Goal: Task Accomplishment & Management: Complete application form

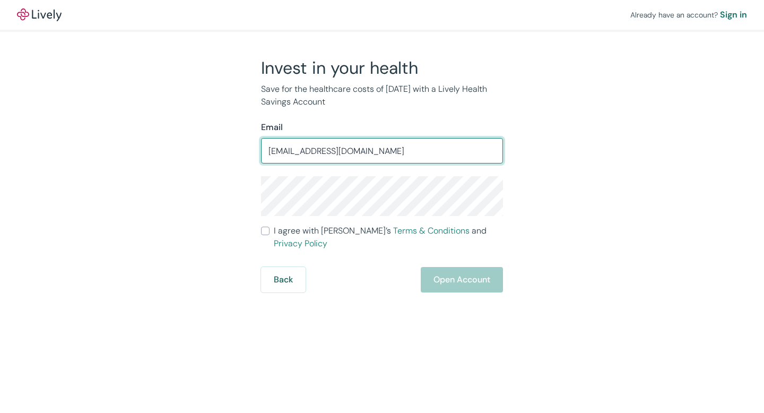
type input "[EMAIL_ADDRESS][DOMAIN_NAME]"
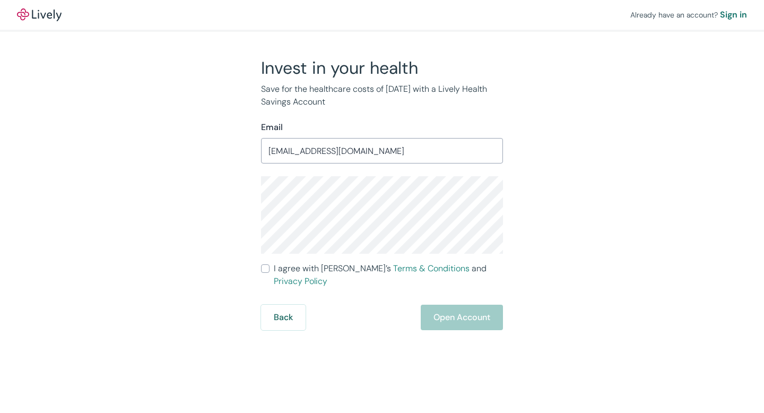
click at [274, 262] on span "I agree with Lively’s Terms & Conditions and Privacy Policy" at bounding box center [388, 274] width 229 height 25
click at [270, 264] on input "I agree with Lively’s Terms & Conditions and Privacy Policy" at bounding box center [265, 268] width 8 height 8
click at [471, 305] on div "Back Open Account" at bounding box center [382, 317] width 242 height 25
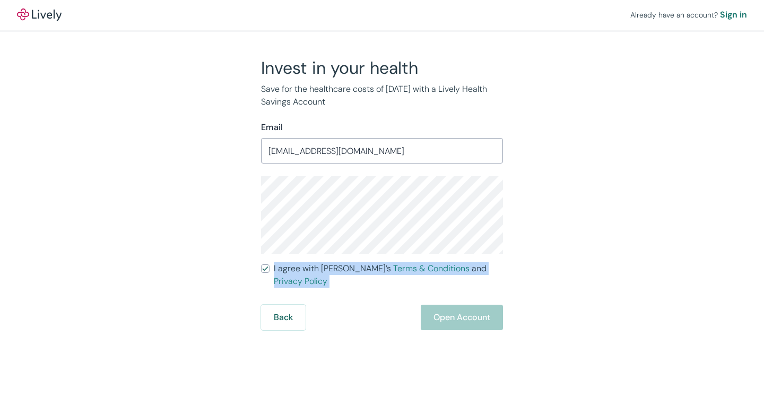
click at [471, 305] on div "Back Open Account" at bounding box center [382, 317] width 242 height 25
click at [295, 269] on span "I agree with Lively’s Terms & Conditions and Privacy Policy" at bounding box center [388, 274] width 229 height 25
click at [270, 269] on input "I agree with Lively’s Terms & Conditions and Privacy Policy" at bounding box center [265, 268] width 8 height 8
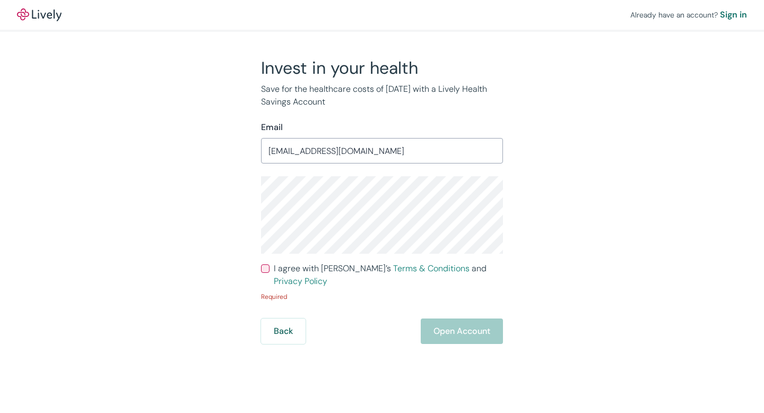
click at [306, 269] on span "I agree with Lively’s Terms & Conditions and Privacy Policy" at bounding box center [388, 274] width 229 height 25
click at [270, 269] on input "I agree with Lively’s Terms & Conditions and Privacy Policy" at bounding box center [265, 268] width 8 height 8
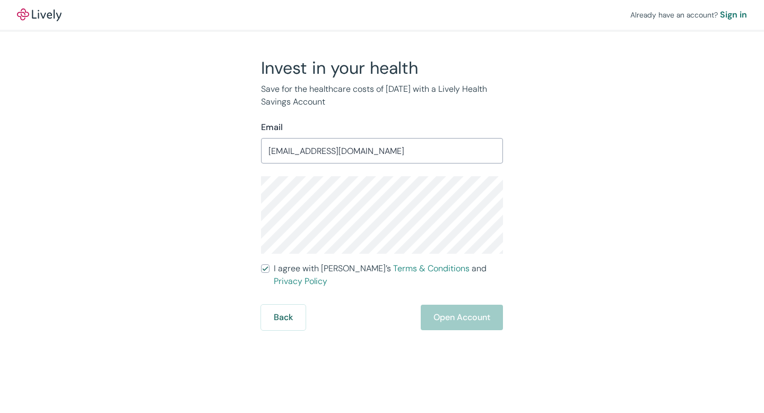
click at [453, 308] on div "Back Open Account" at bounding box center [382, 317] width 242 height 25
click at [275, 271] on span "I agree with Lively’s Terms & Conditions and Privacy Policy" at bounding box center [388, 274] width 229 height 25
click at [270, 271] on input "I agree with Lively’s Terms & Conditions and Privacy Policy" at bounding box center [265, 268] width 8 height 8
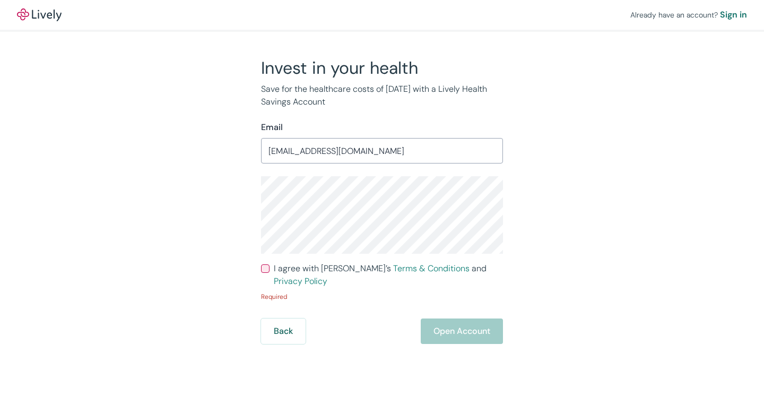
click at [271, 270] on label "I agree with Lively’s Terms & Conditions and Privacy Policy" at bounding box center [382, 274] width 242 height 25
click at [270, 270] on input "I agree with Lively’s Terms & Conditions and Privacy Policy" at bounding box center [265, 268] width 8 height 8
checkbox input "true"
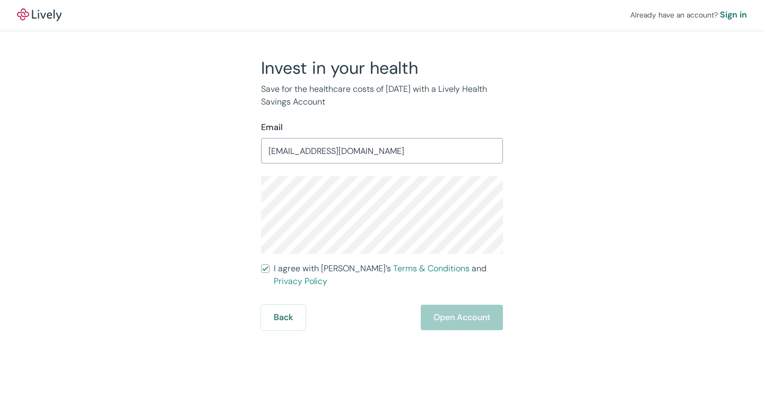
click at [466, 305] on div "Back Open Account" at bounding box center [382, 317] width 242 height 25
